Goal: Information Seeking & Learning: Find specific page/section

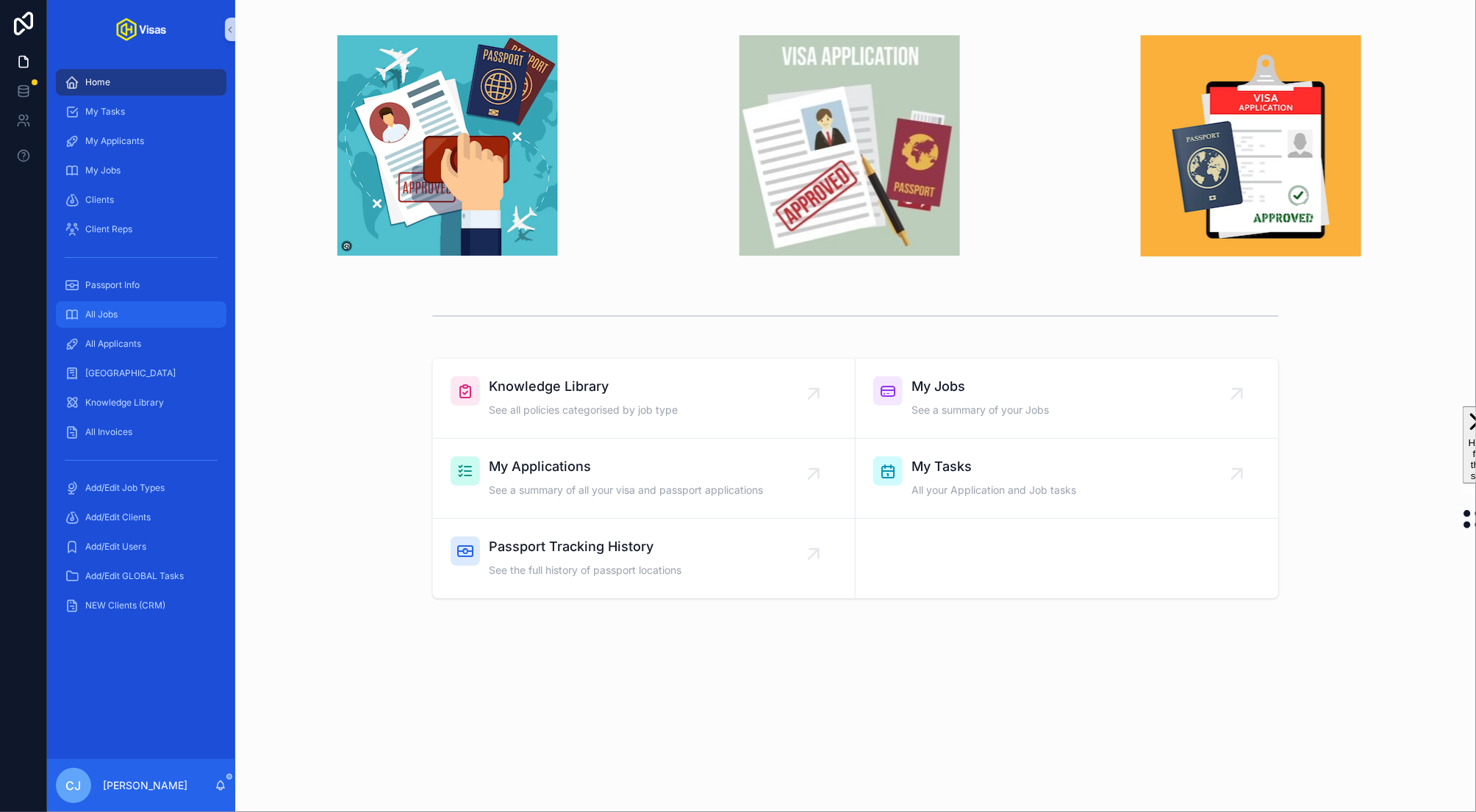
click at [139, 316] on div "All Jobs" at bounding box center [141, 314] width 153 height 24
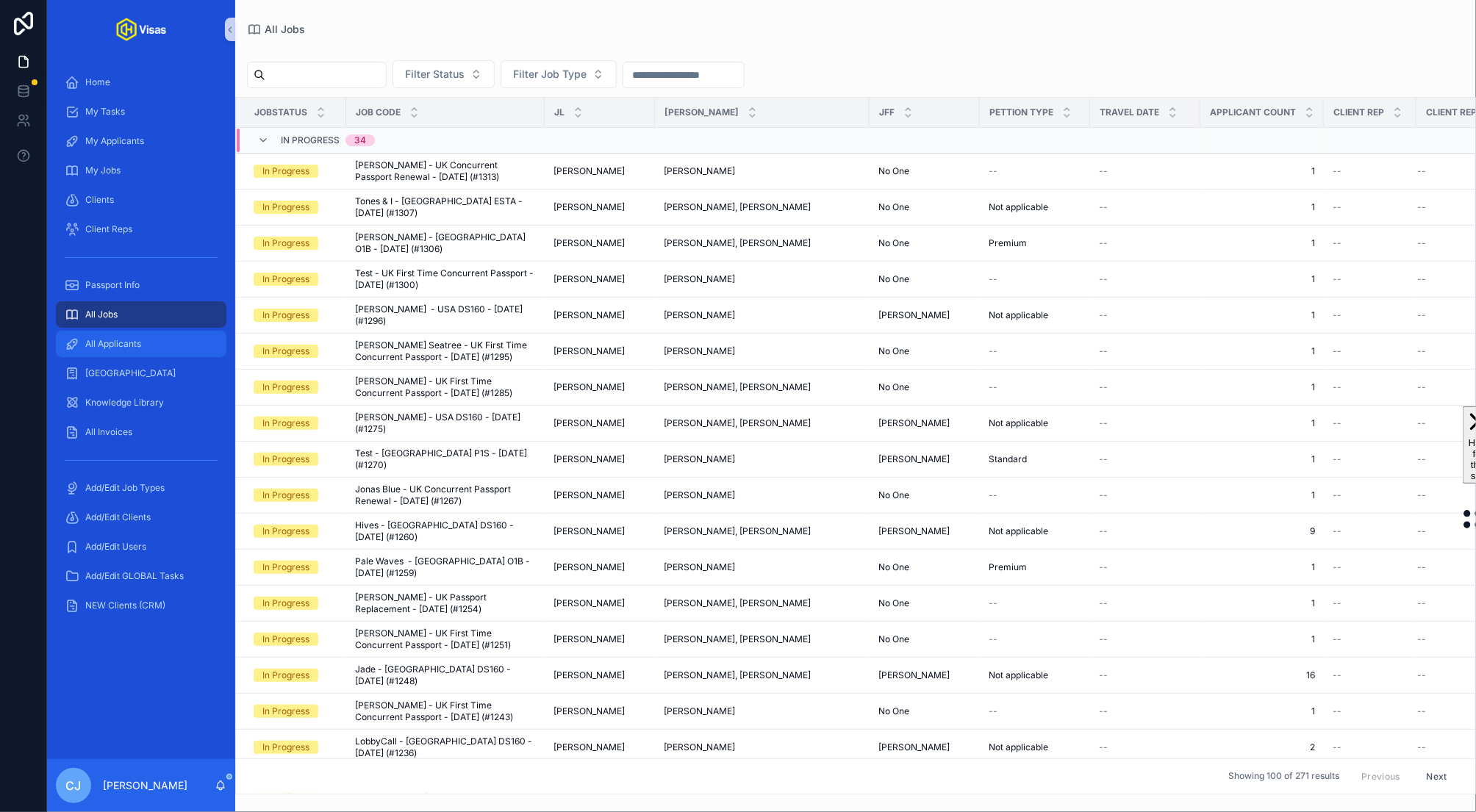
click at [141, 348] on span "All Applicants" at bounding box center [113, 343] width 56 height 12
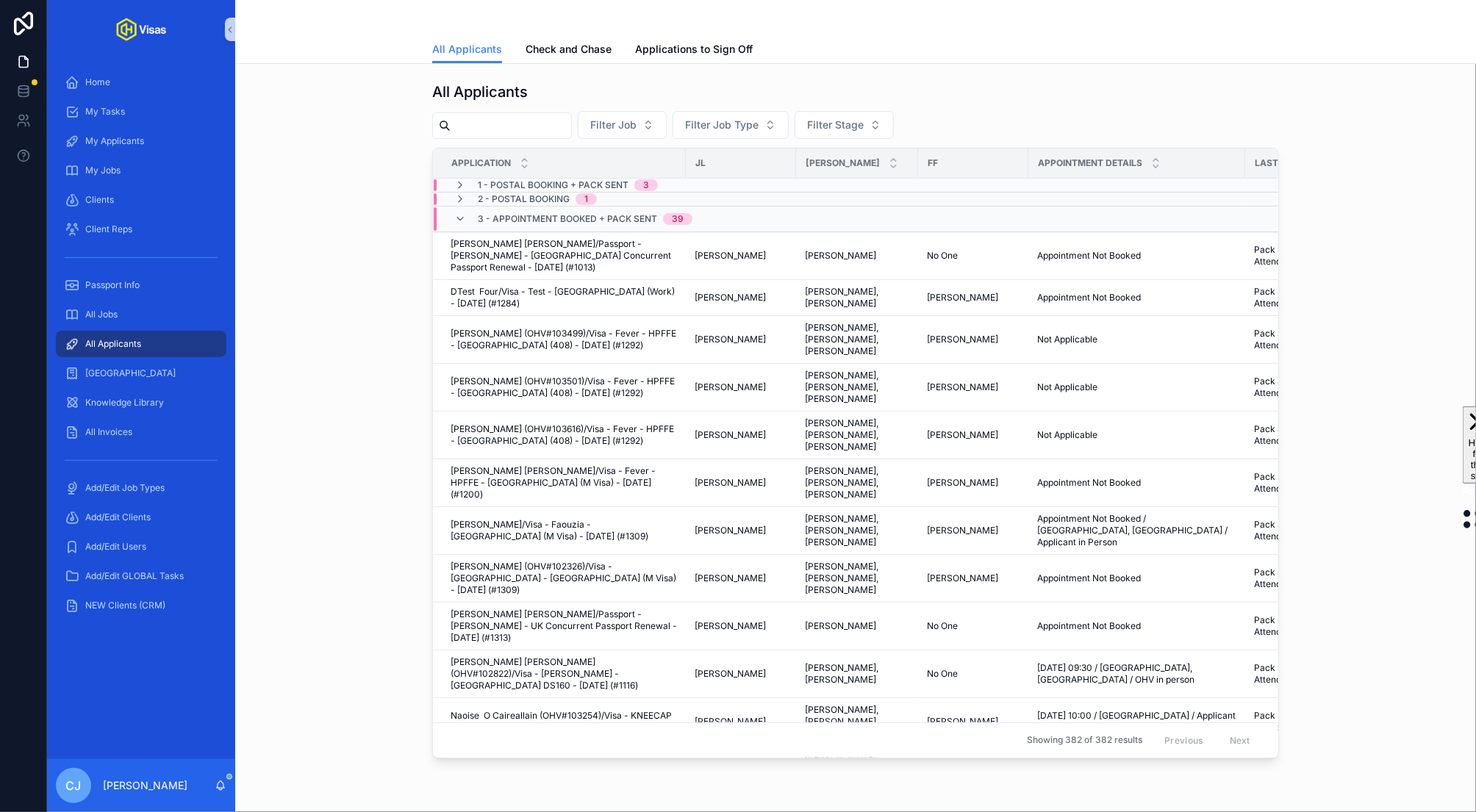
click at [515, 126] on input "scrollable content" at bounding box center [510, 125] width 121 height 21
type input "*******"
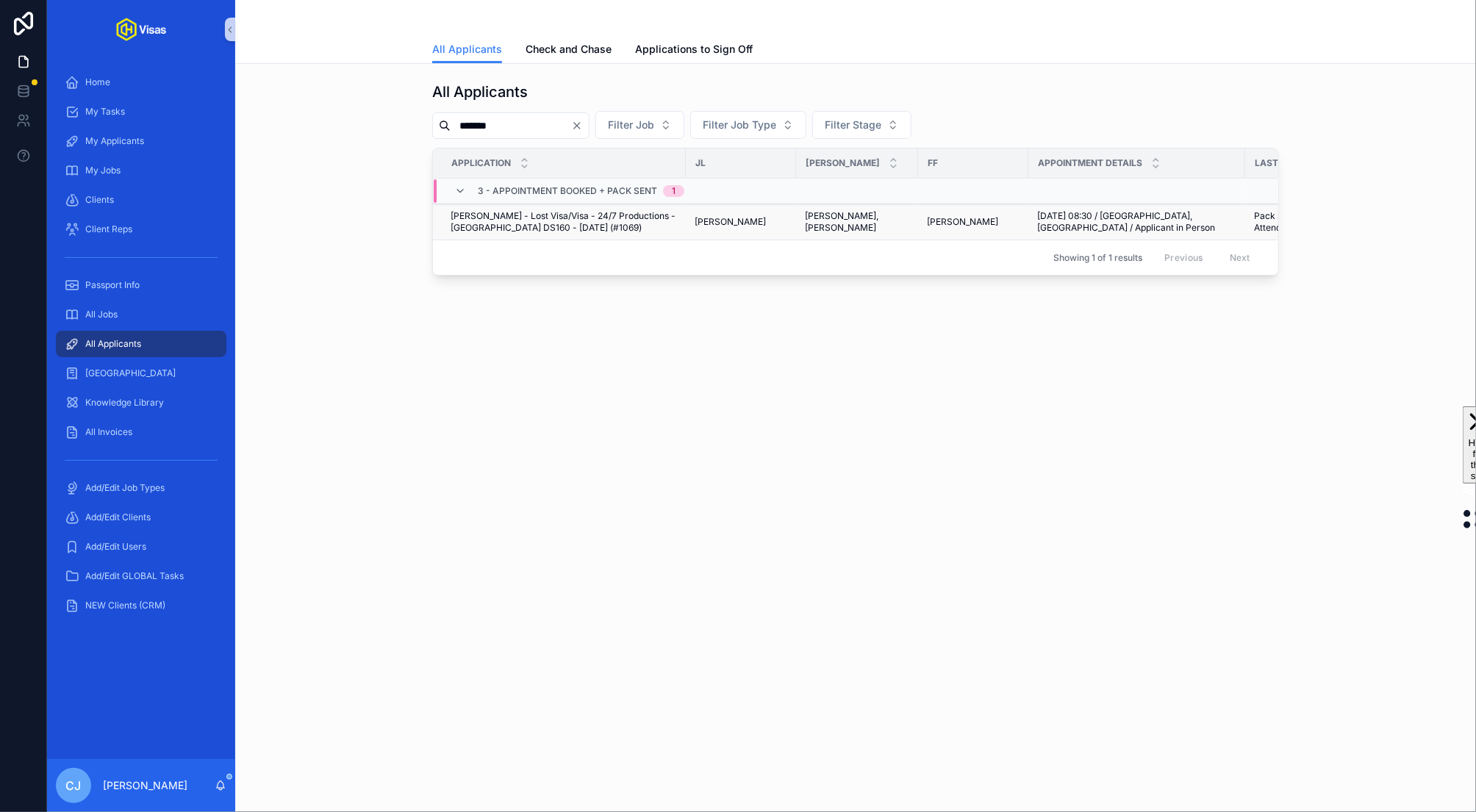
click at [558, 213] on span "Matthew James Karmios - Lost Visa/Visa - 24/7 Productions - USA DS160 - Mar/25 …" at bounding box center [563, 222] width 227 height 24
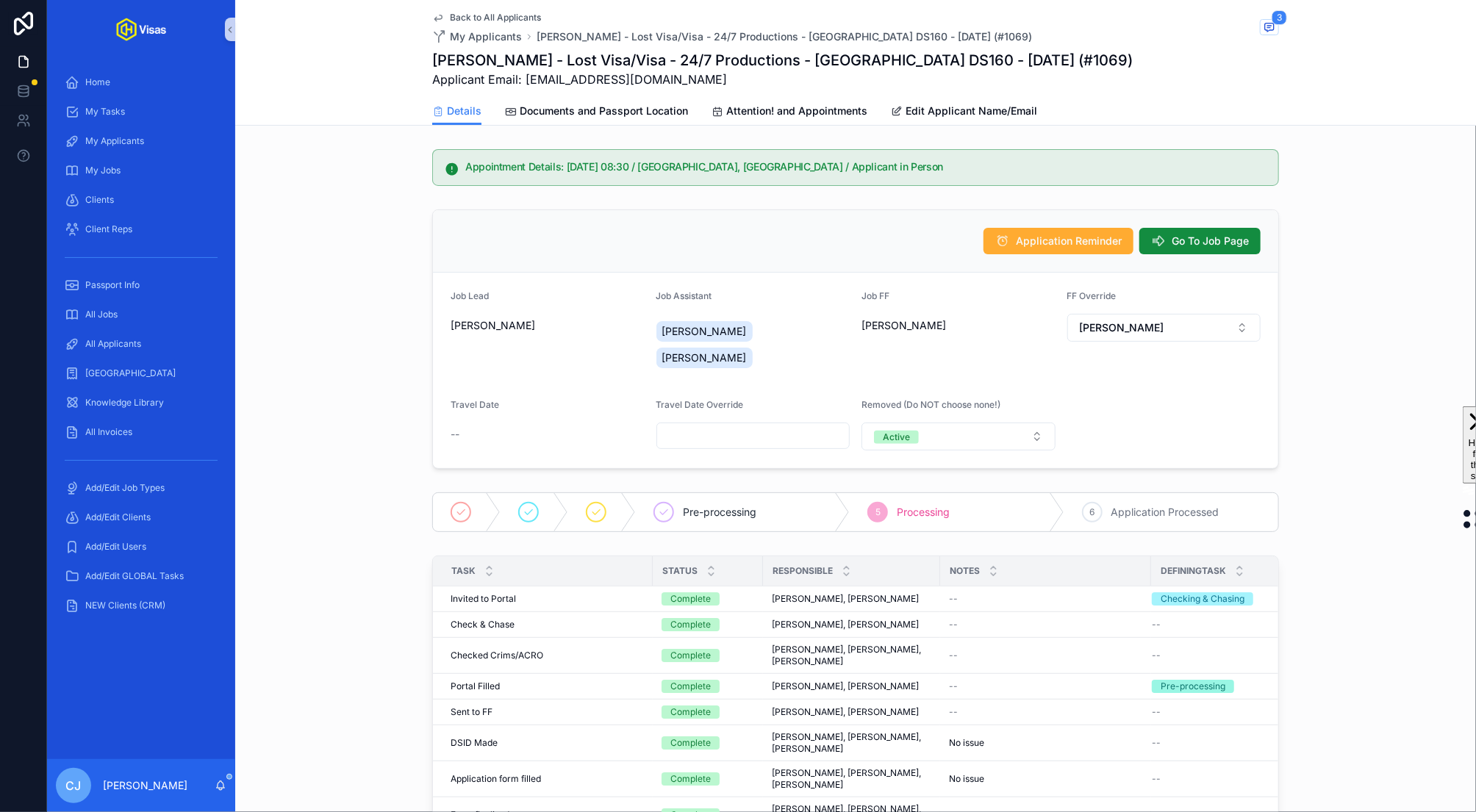
drag, startPoint x: 747, startPoint y: 78, endPoint x: 526, endPoint y: 79, distance: 221.0
click at [526, 79] on span "Applicant Email: matt.karmios@24-7productions.com" at bounding box center [782, 79] width 701 height 18
copy span "[EMAIL_ADDRESS][DOMAIN_NAME]"
click at [1202, 242] on span "Go To Job Page" at bounding box center [1210, 240] width 77 height 15
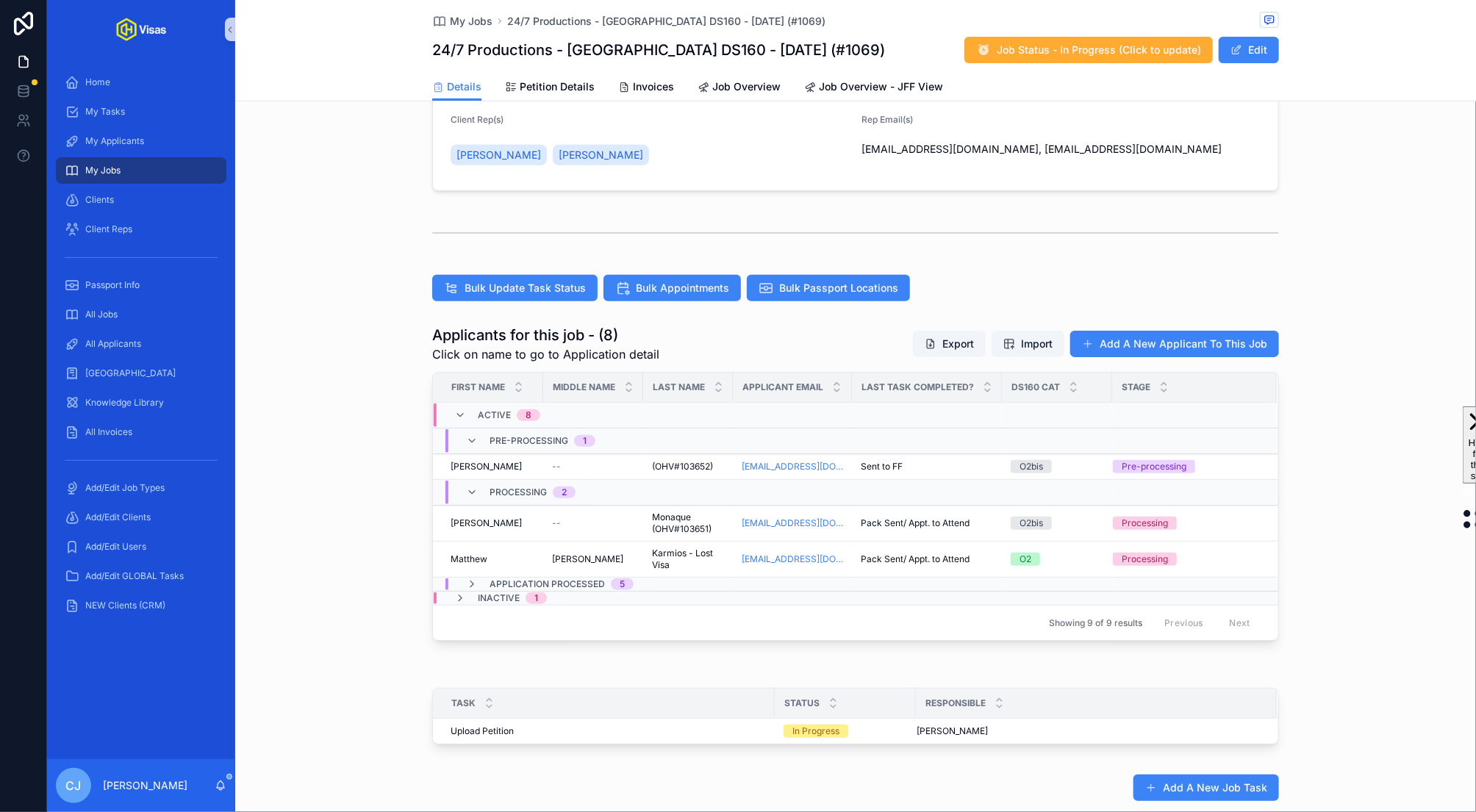
scroll to position [264, 0]
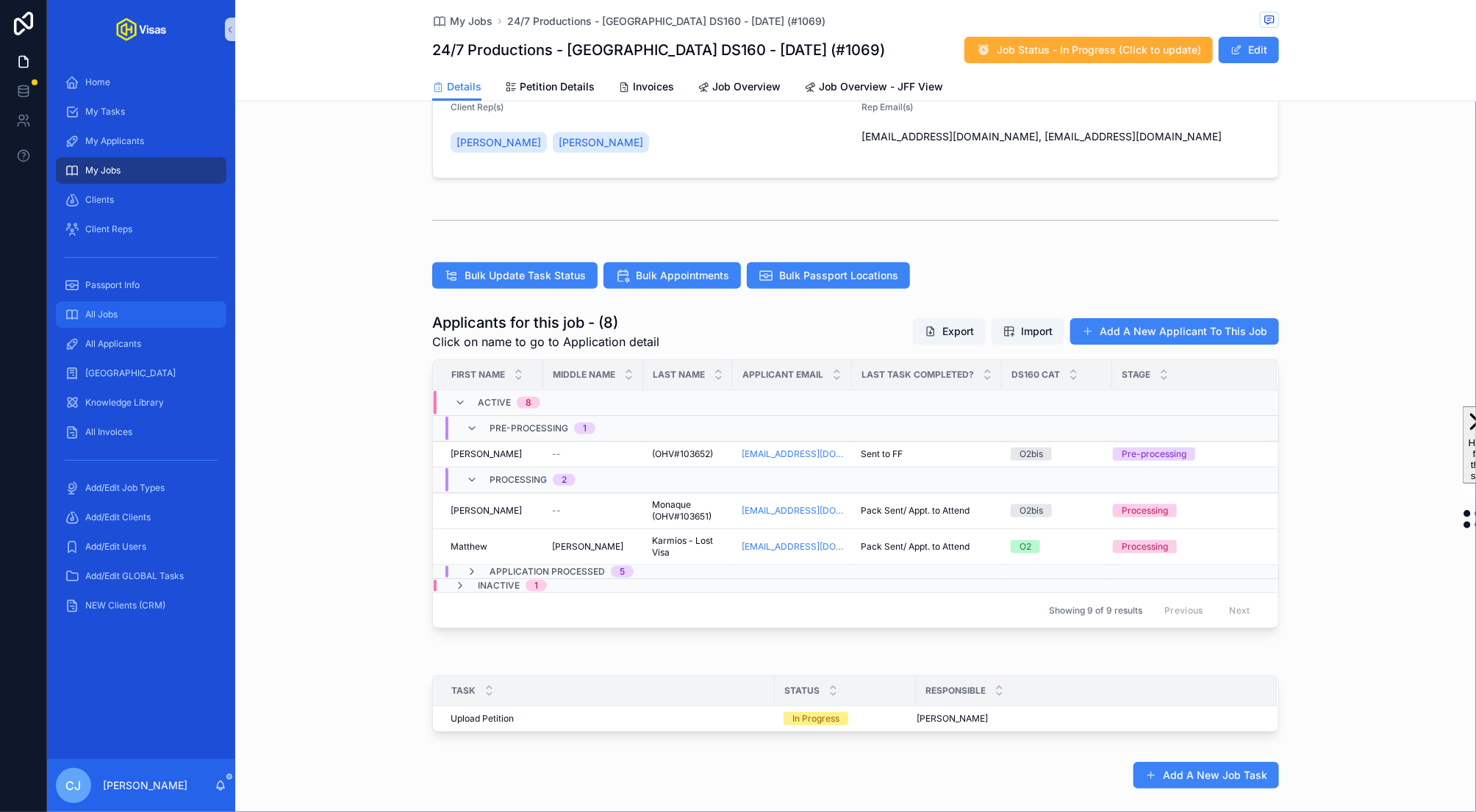
click at [137, 310] on div "All Jobs" at bounding box center [141, 314] width 153 height 24
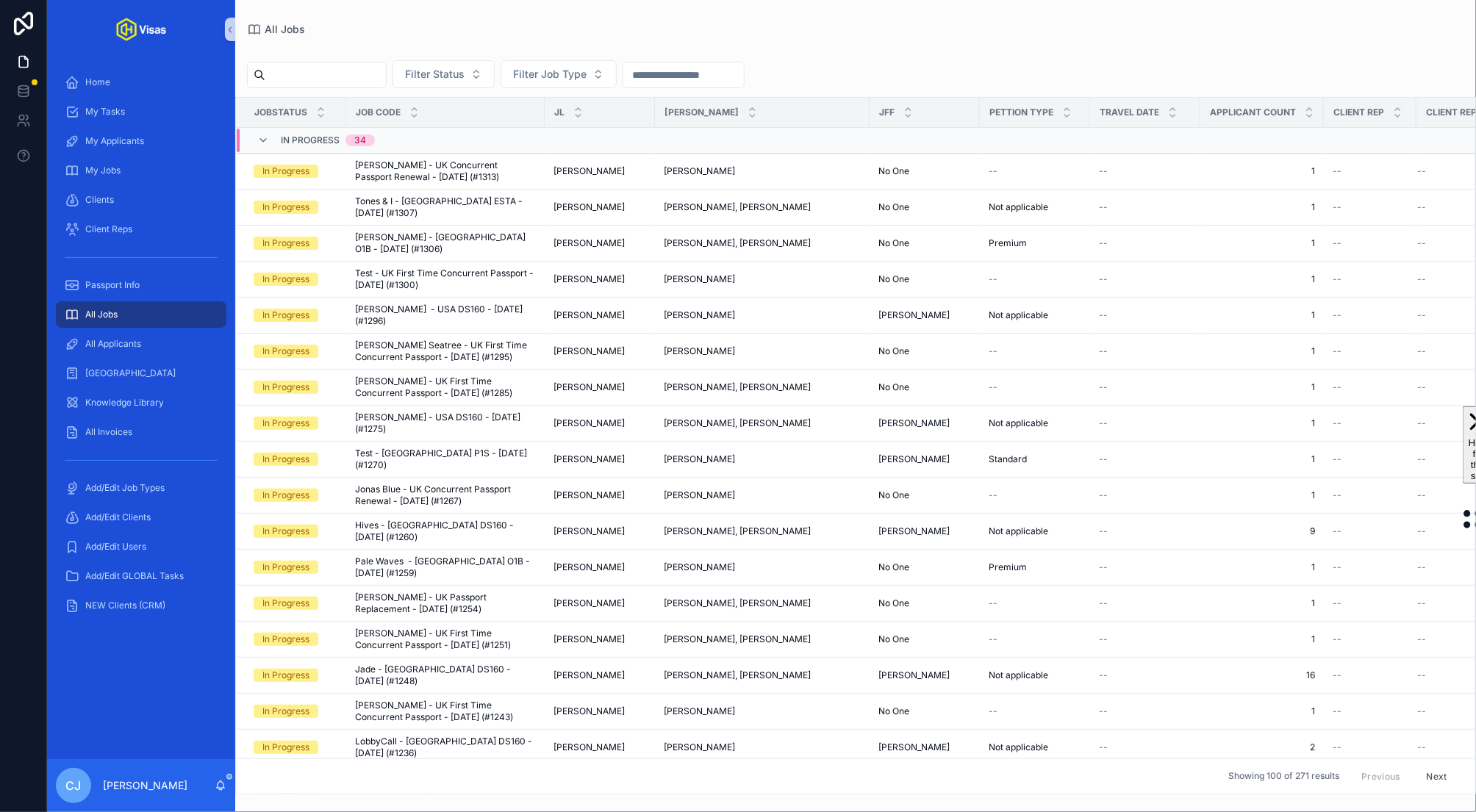
click at [359, 76] on input "scrollable content" at bounding box center [325, 75] width 121 height 21
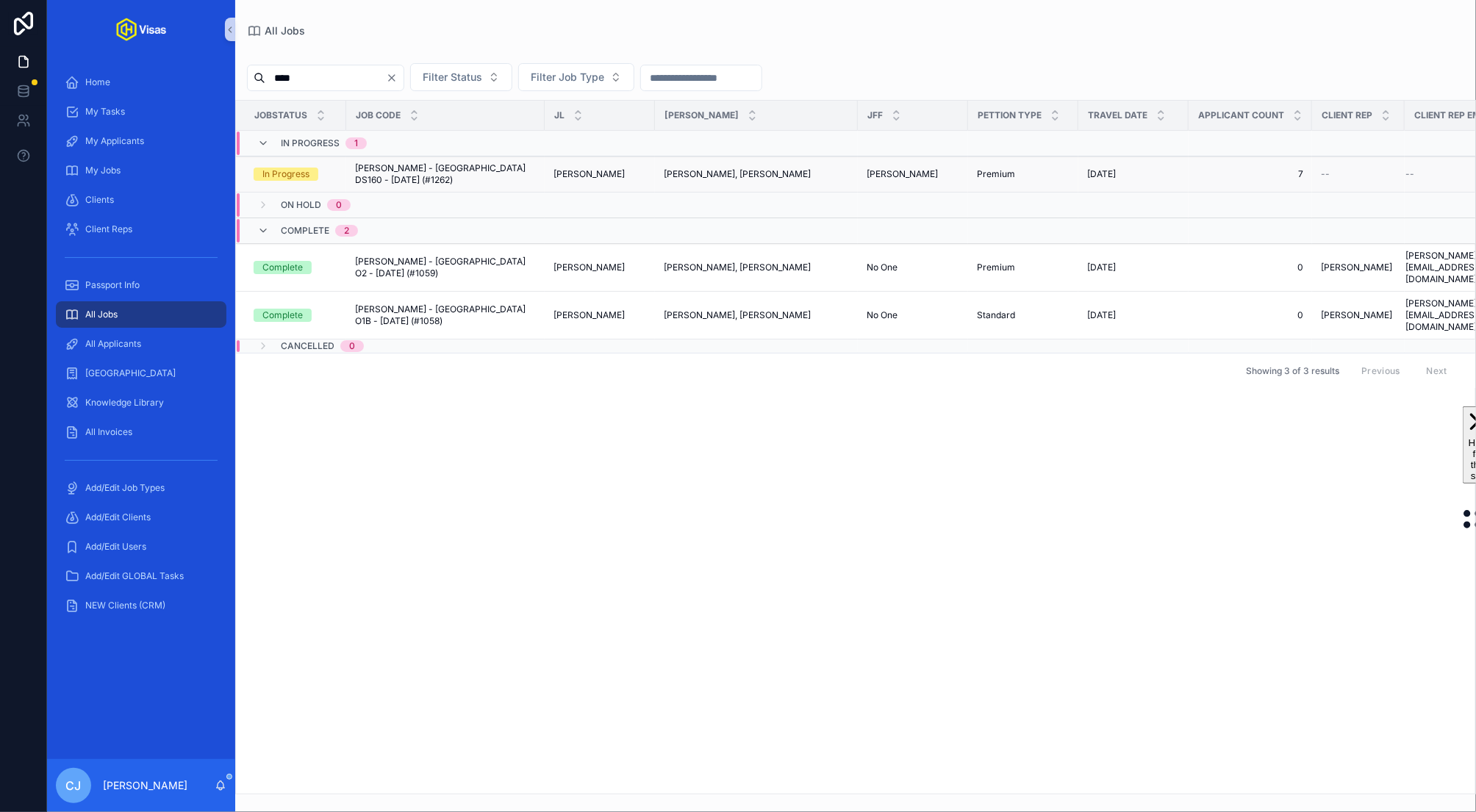
type input "****"
click at [432, 172] on span "[PERSON_NAME] - [GEOGRAPHIC_DATA] DS160 - [DATE] (#1262)" at bounding box center [445, 174] width 181 height 24
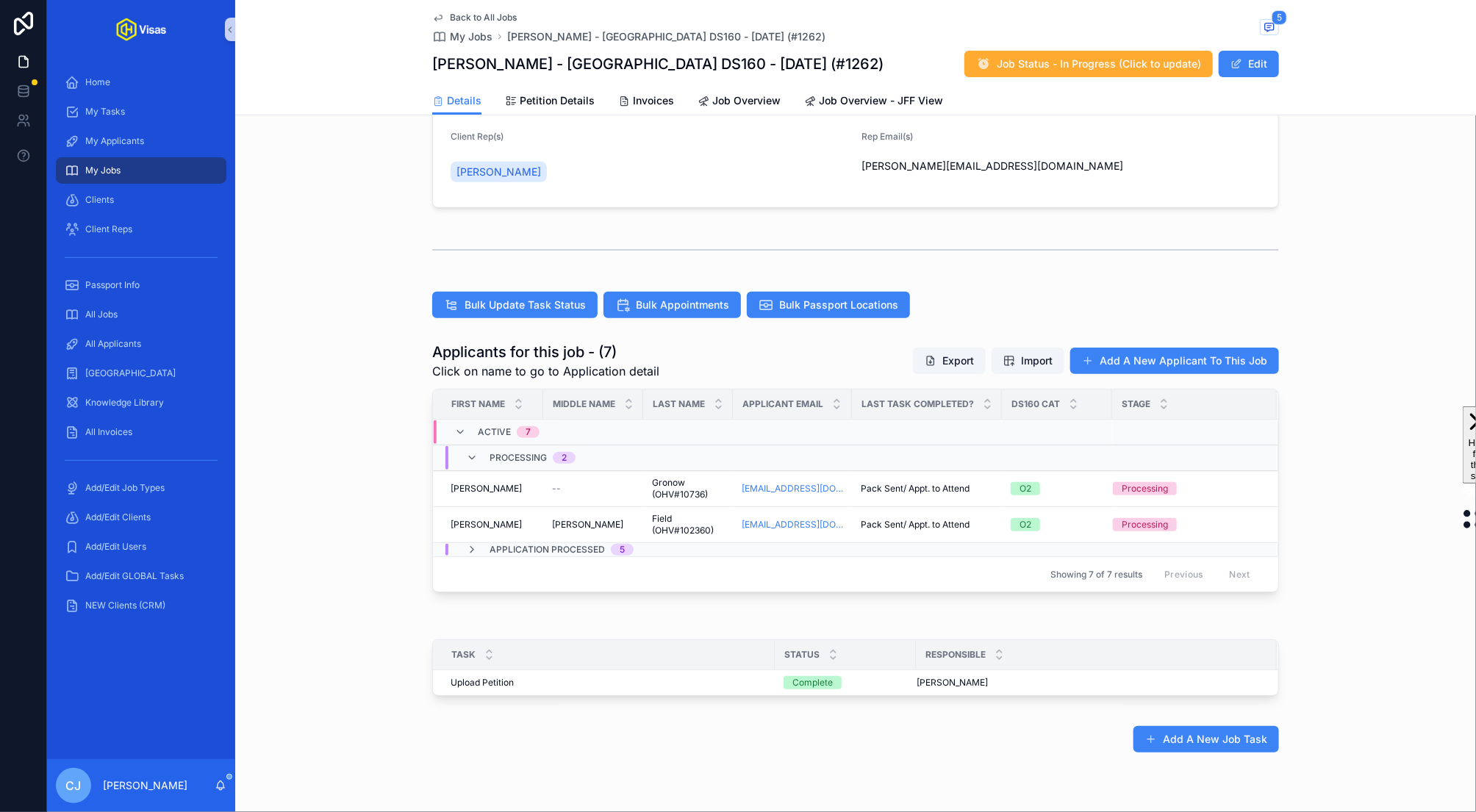
scroll to position [312, 0]
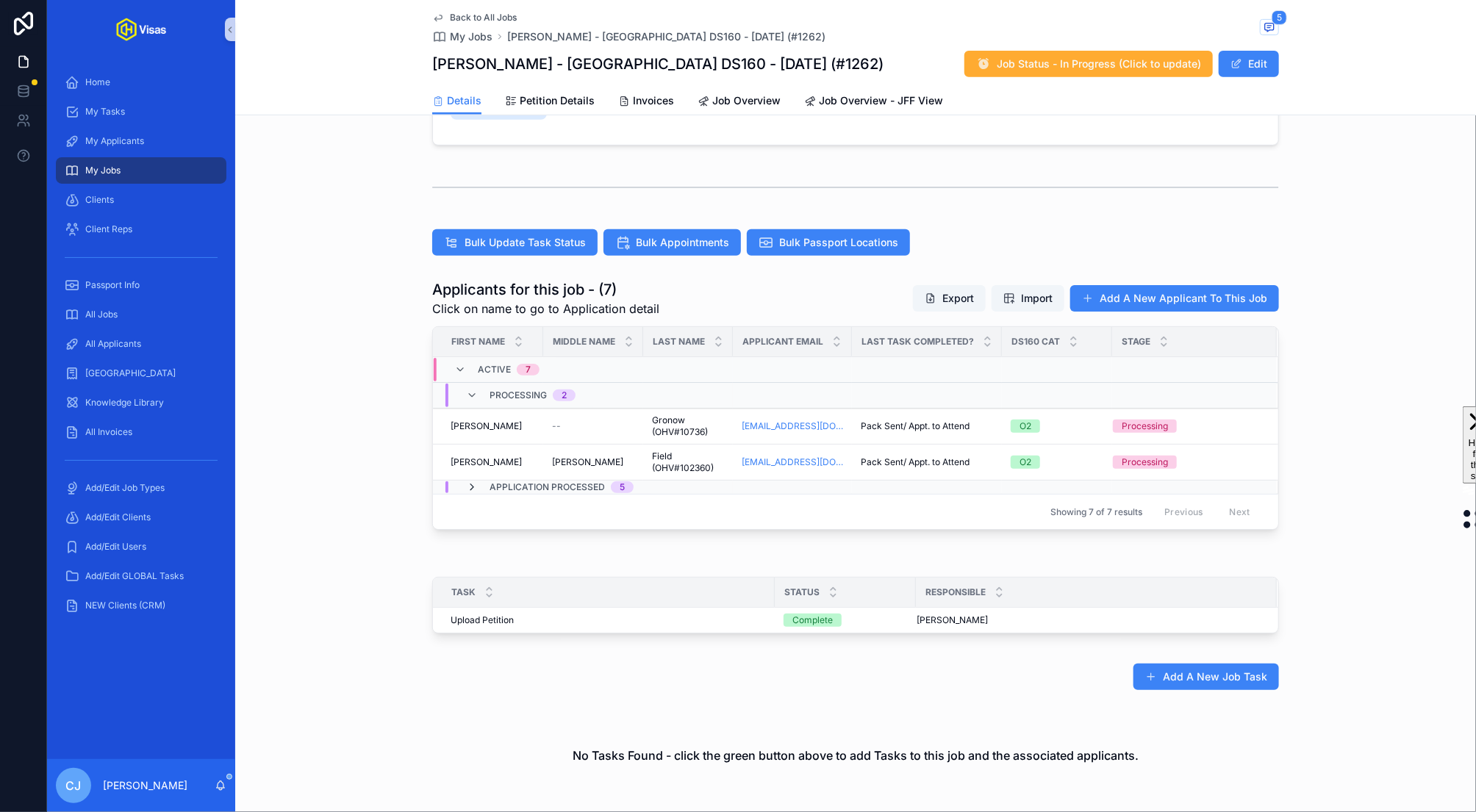
click at [474, 482] on icon "scrollable content" at bounding box center [471, 487] width 12 height 12
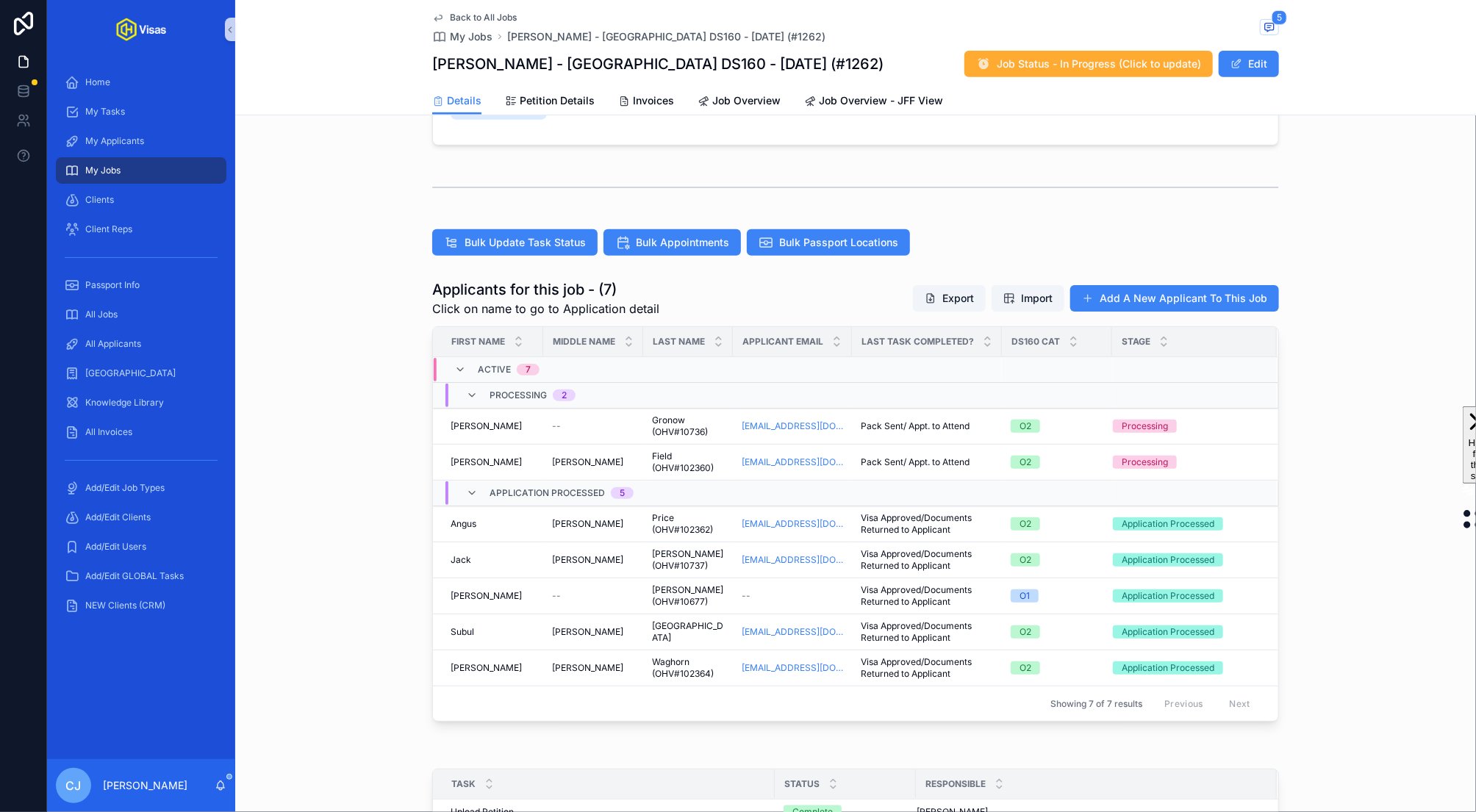
click at [474, 487] on icon "scrollable content" at bounding box center [471, 492] width 12 height 12
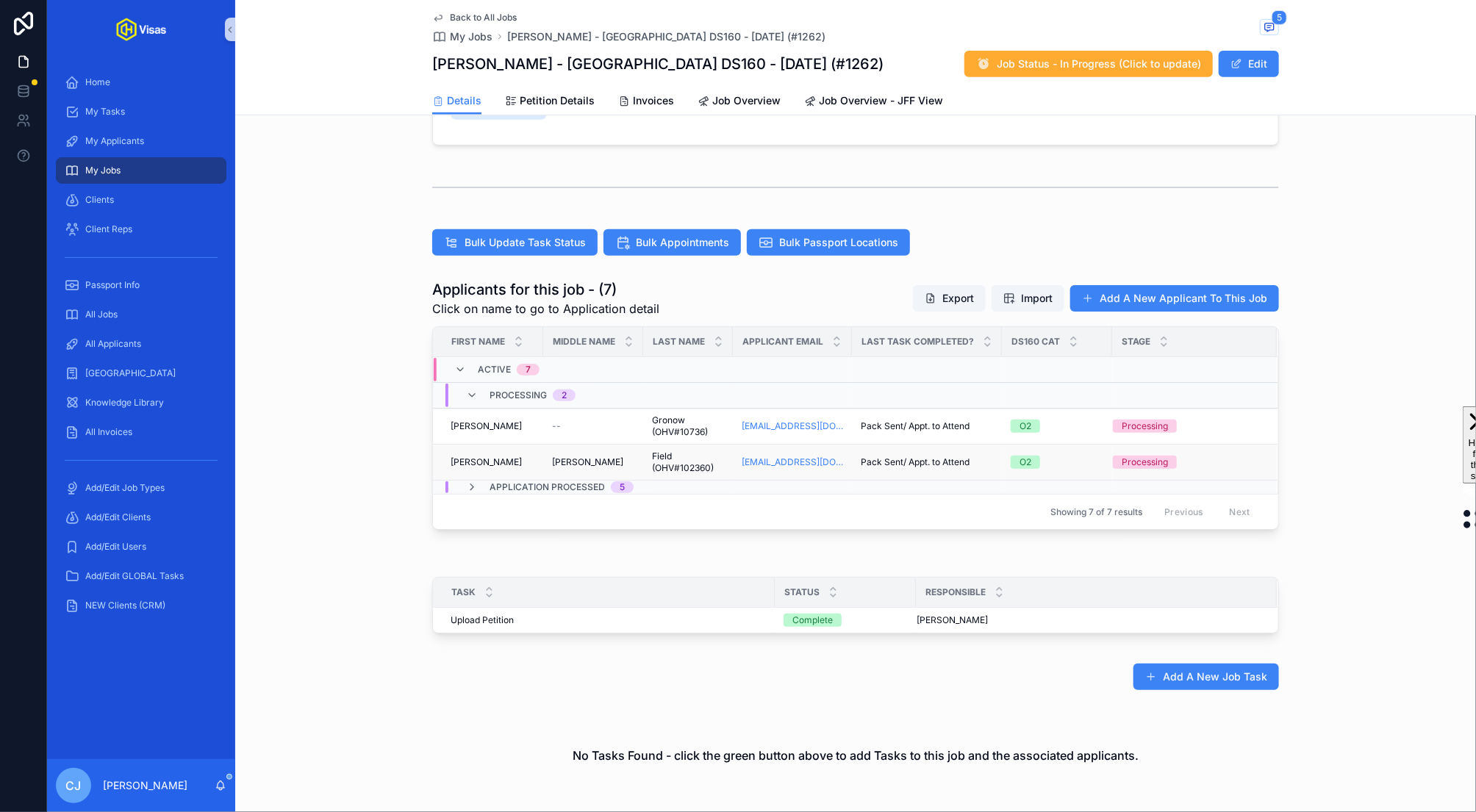
scroll to position [0, 0]
